Goal: Navigation & Orientation: Find specific page/section

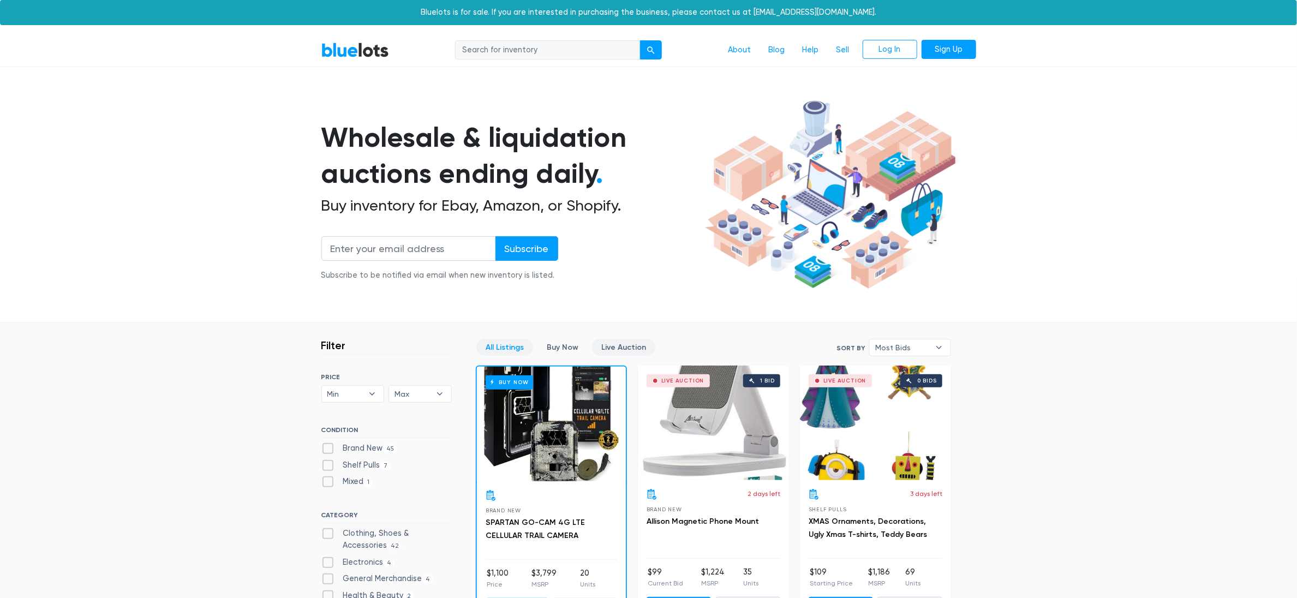
click at [632, 340] on link "Live Auction" at bounding box center [623, 347] width 63 height 17
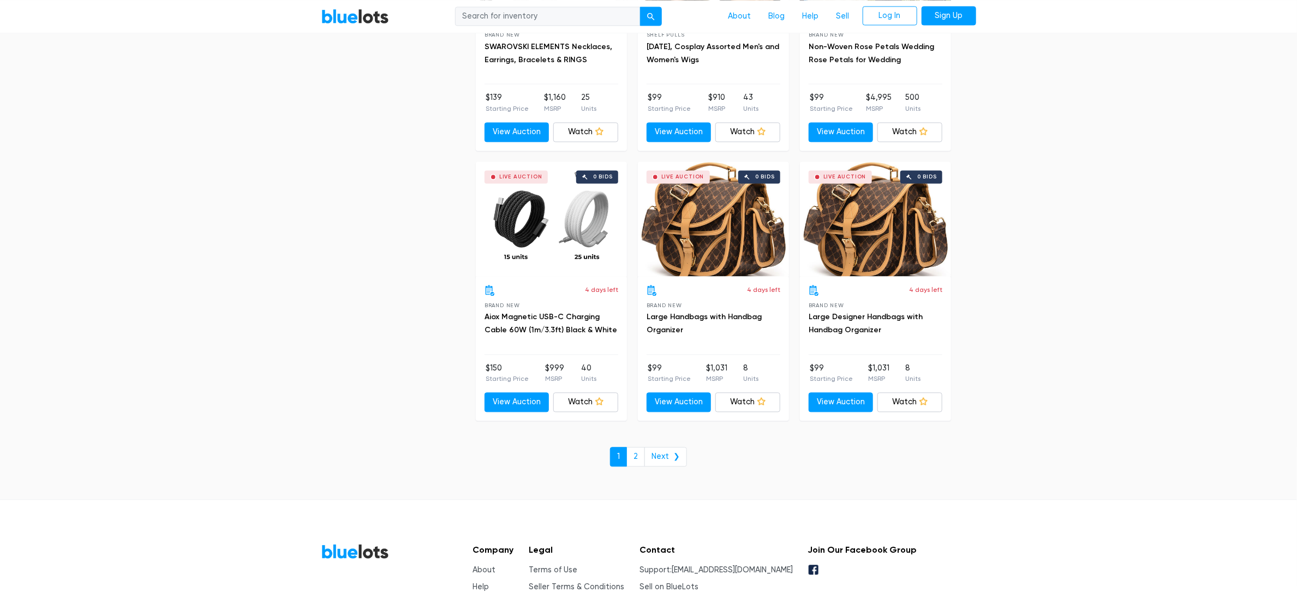
scroll to position [4073, 0]
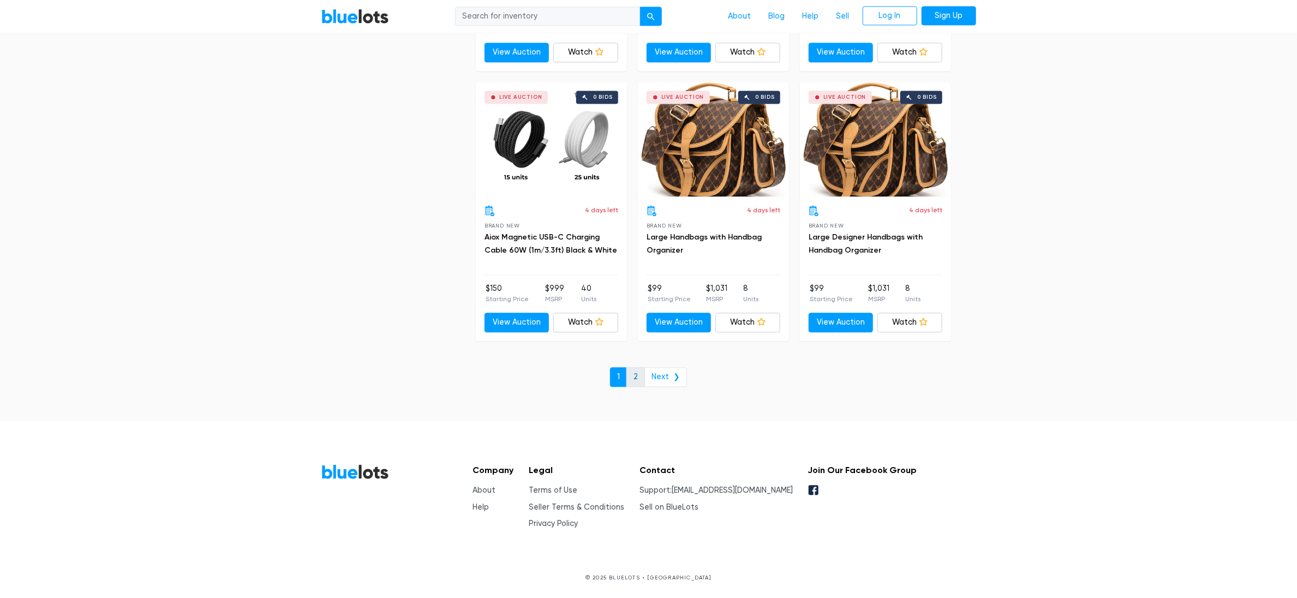
click at [638, 382] on link "2" at bounding box center [635, 377] width 19 height 20
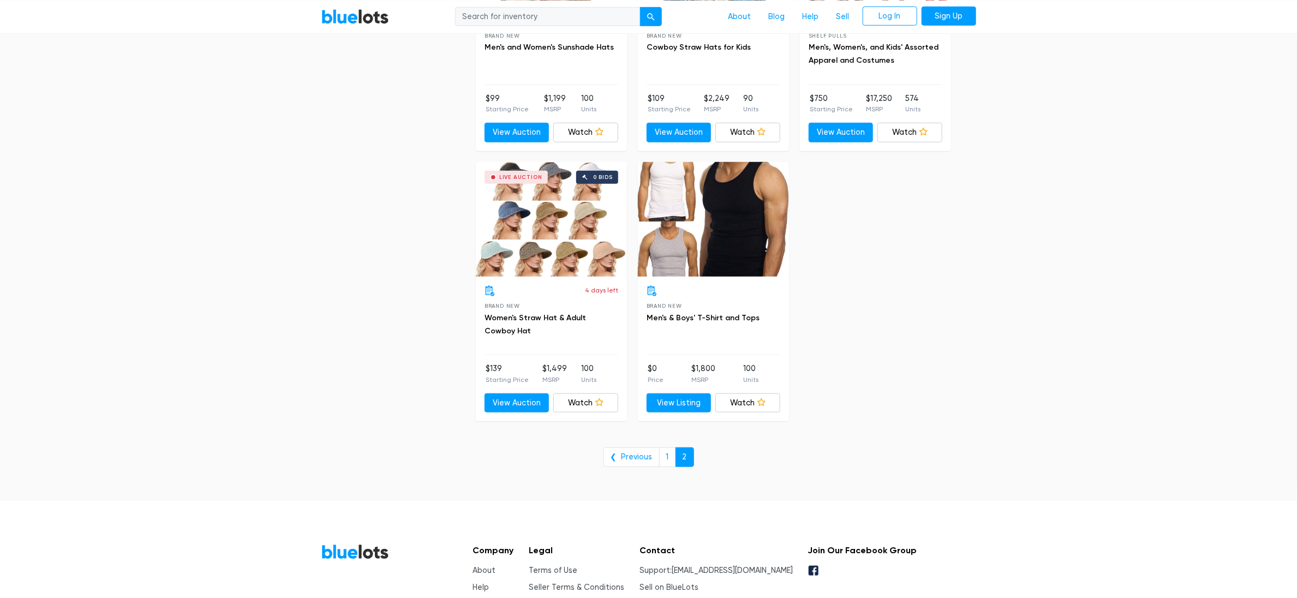
scroll to position [491, 0]
